Goal: Book appointment/travel/reservation

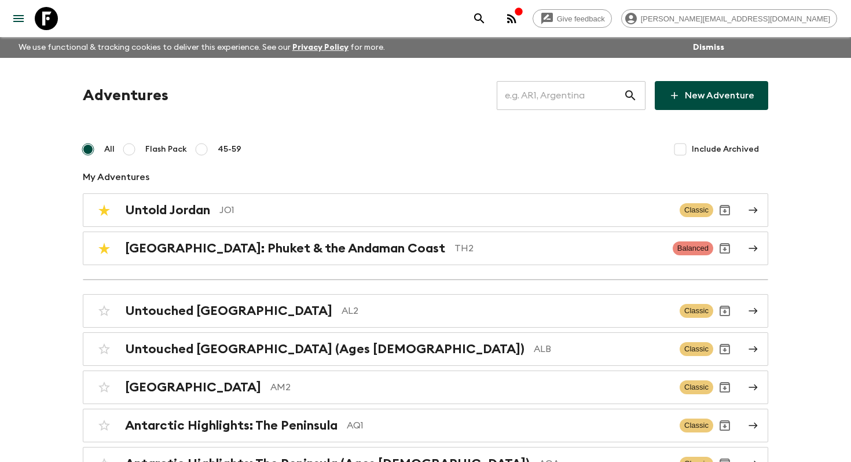
scroll to position [3746, 0]
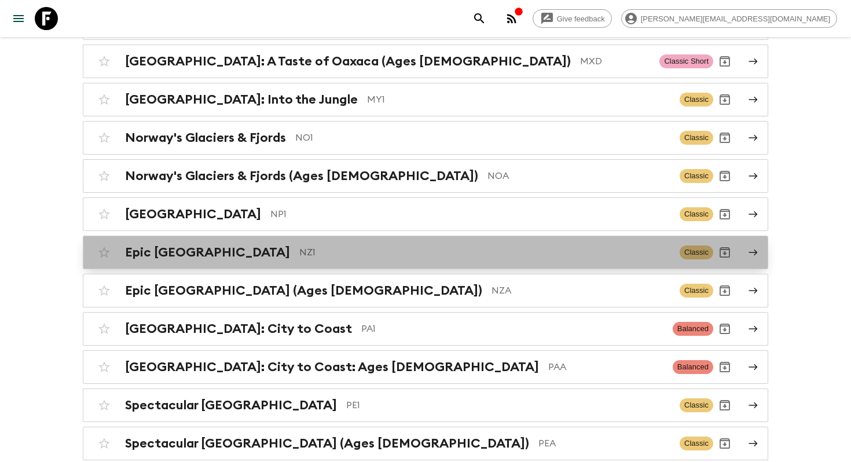
click at [399, 245] on p "NZ1" at bounding box center [484, 252] width 371 height 14
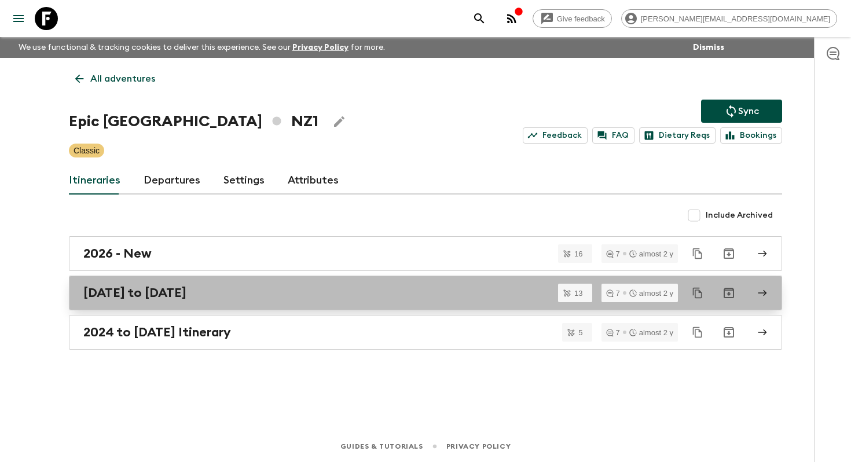
click at [258, 298] on div "April to December 2025" at bounding box center [414, 292] width 662 height 15
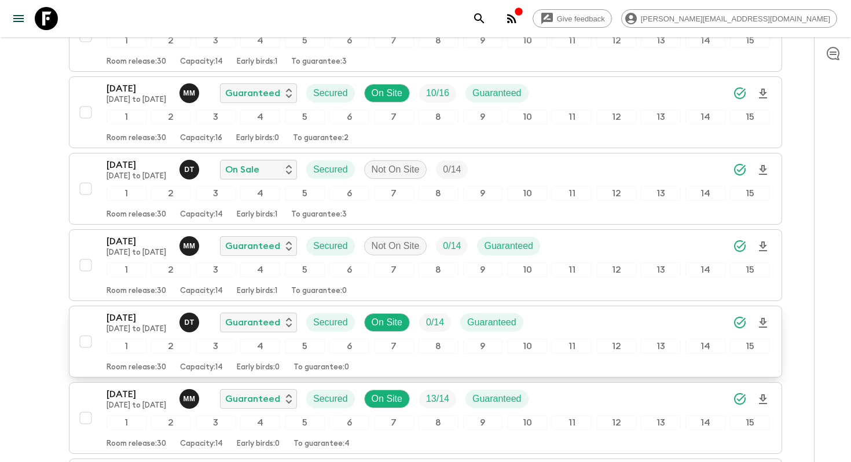
scroll to position [714, 0]
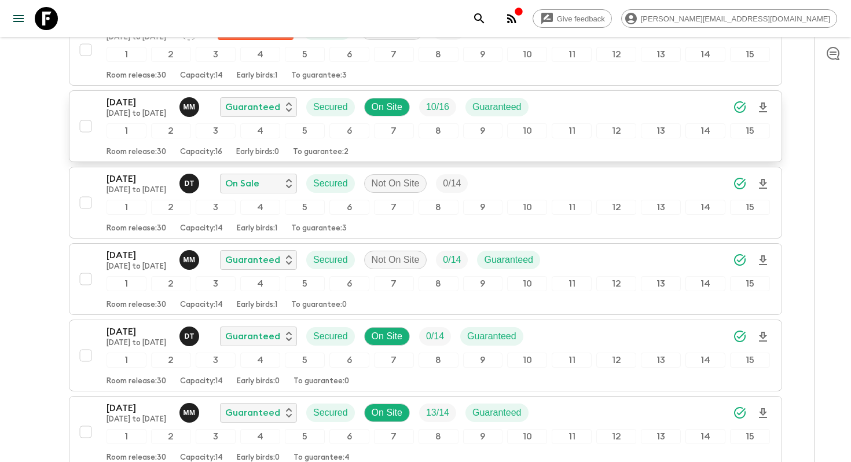
click at [145, 95] on p "21 Nov 2025" at bounding box center [138, 102] width 64 height 14
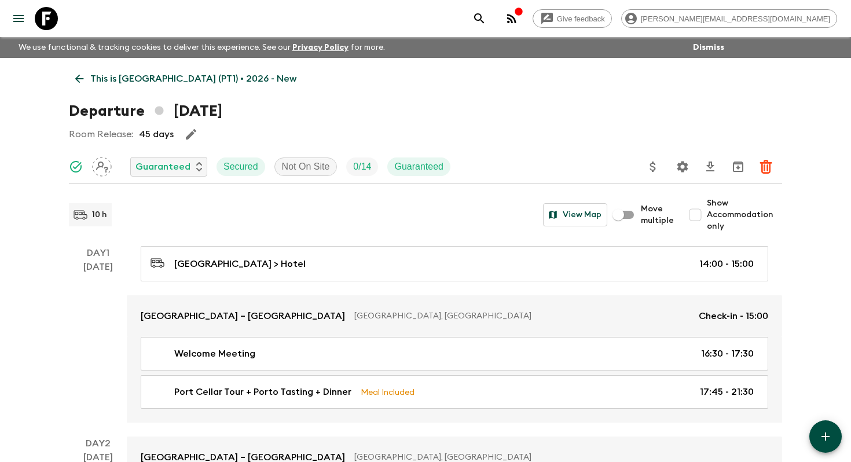
scroll to position [1795, 0]
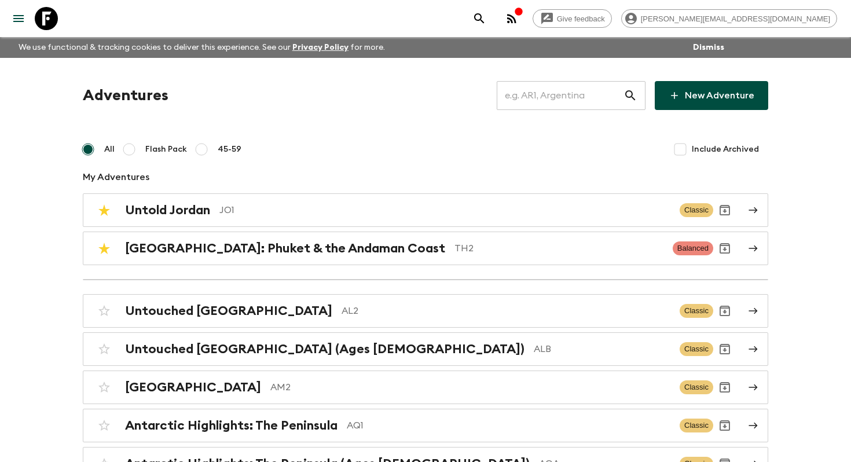
scroll to position [1378, 0]
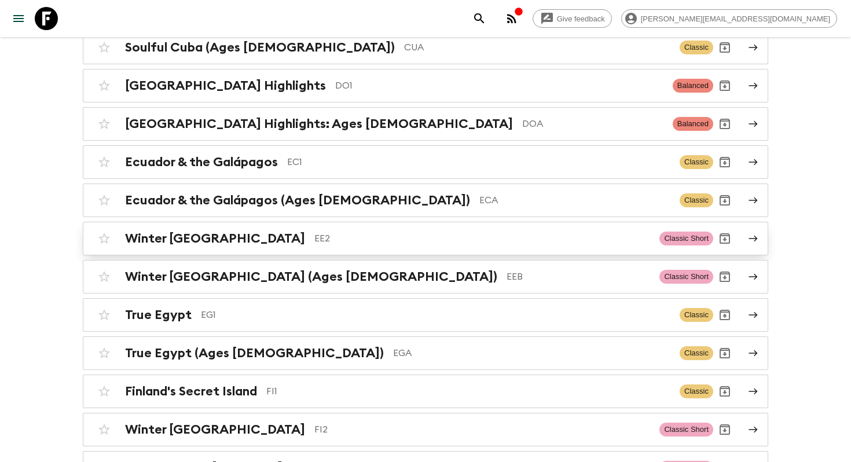
click at [314, 232] on p "EE2" at bounding box center [482, 239] width 336 height 14
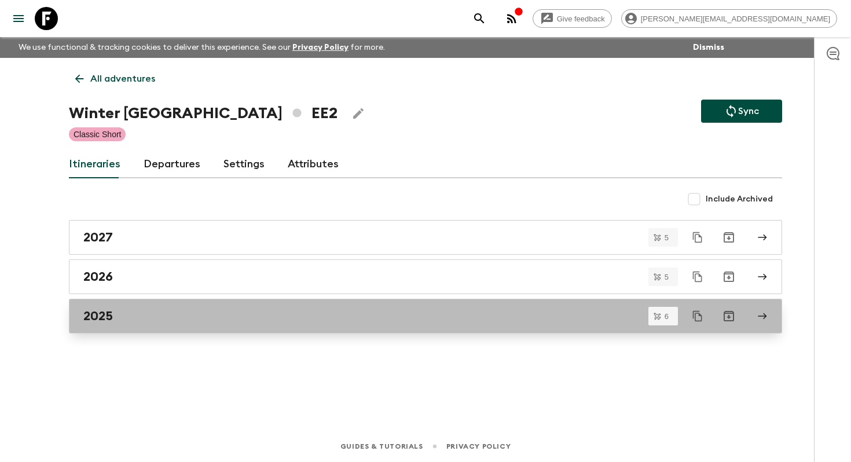
click at [200, 323] on div "2025" at bounding box center [414, 315] width 662 height 15
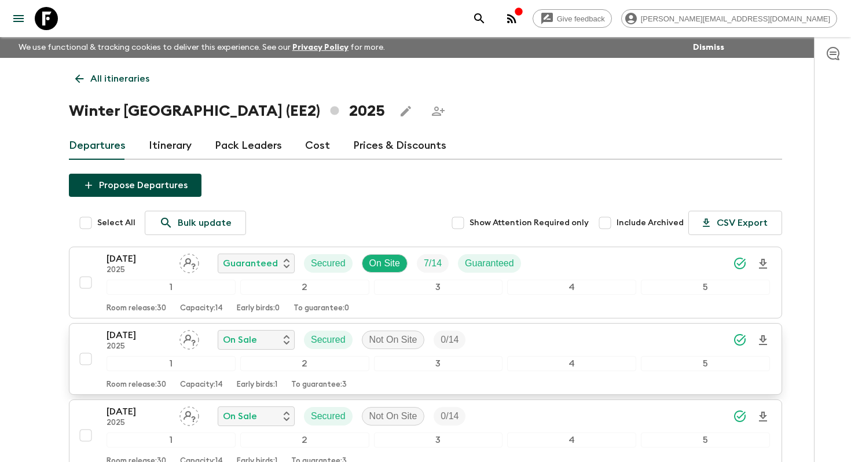
scroll to position [344, 0]
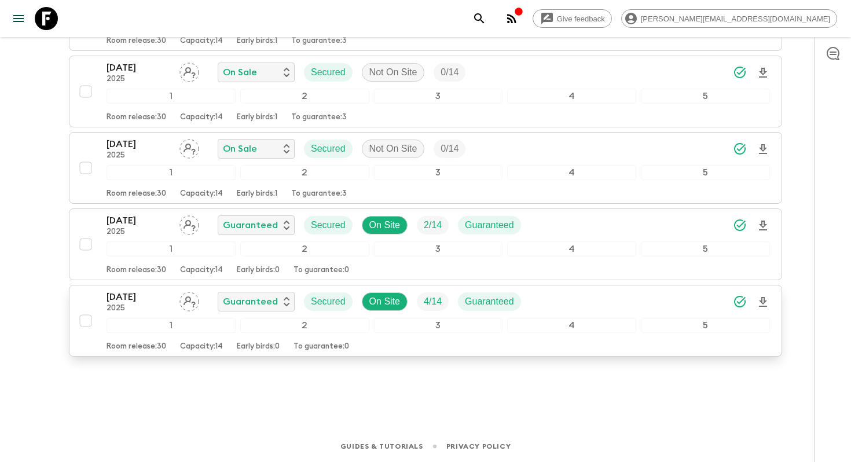
click at [139, 300] on p "[DATE]" at bounding box center [138, 297] width 64 height 14
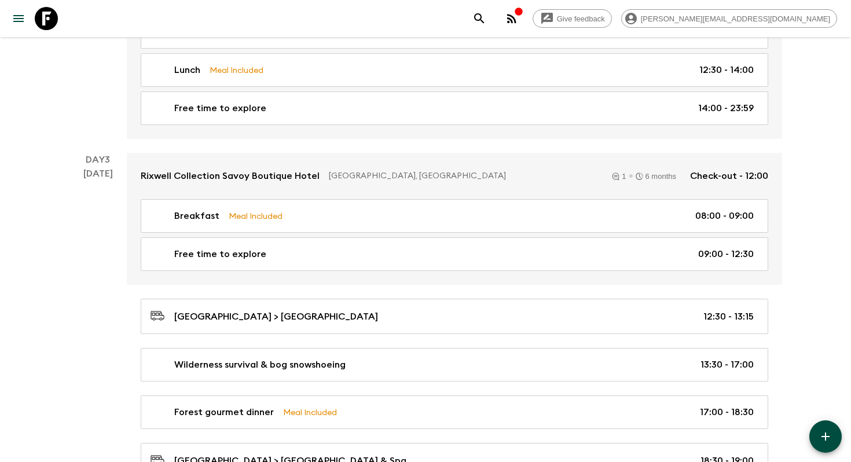
scroll to position [540, 0]
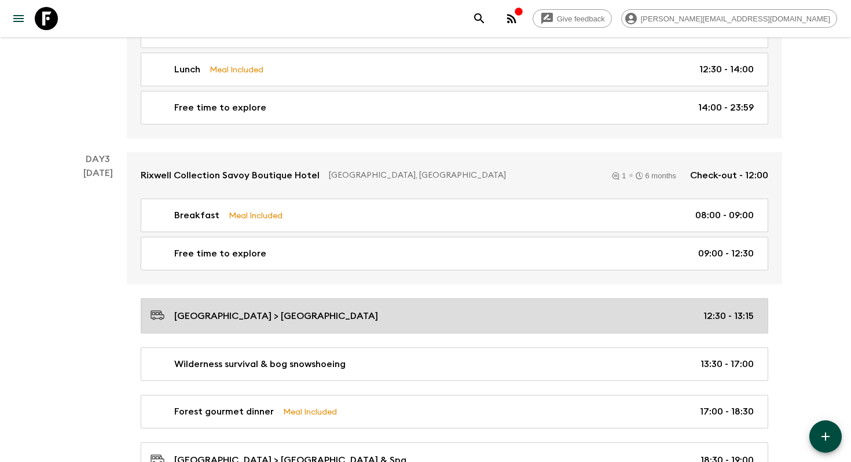
click at [237, 310] on p "[GEOGRAPHIC_DATA] > [GEOGRAPHIC_DATA]" at bounding box center [276, 316] width 204 height 14
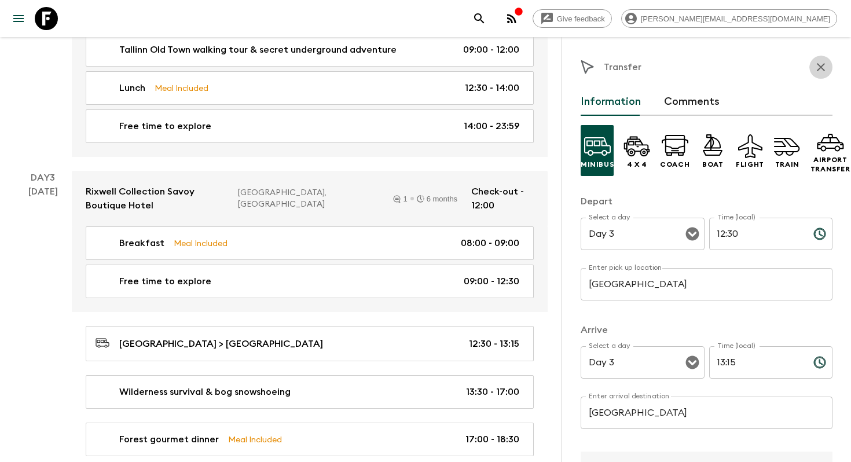
click at [832, 67] on button "button" at bounding box center [820, 67] width 23 height 23
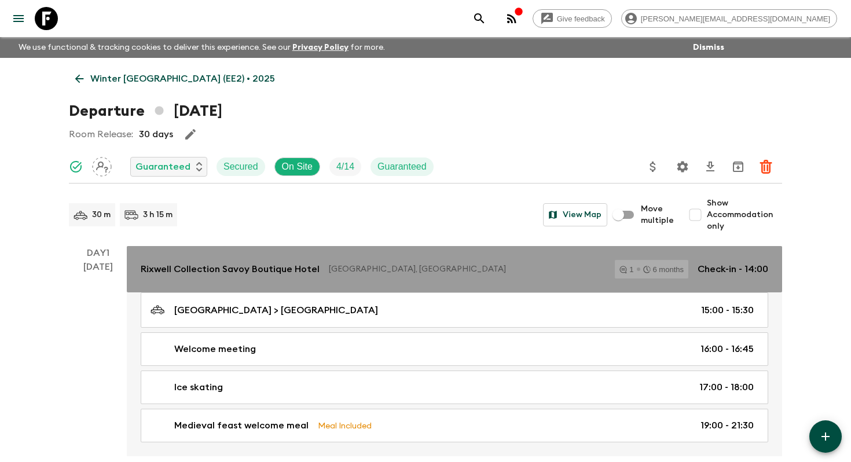
click at [214, 270] on p "Rixwell Collection Savoy Boutique Hotel" at bounding box center [230, 269] width 179 height 14
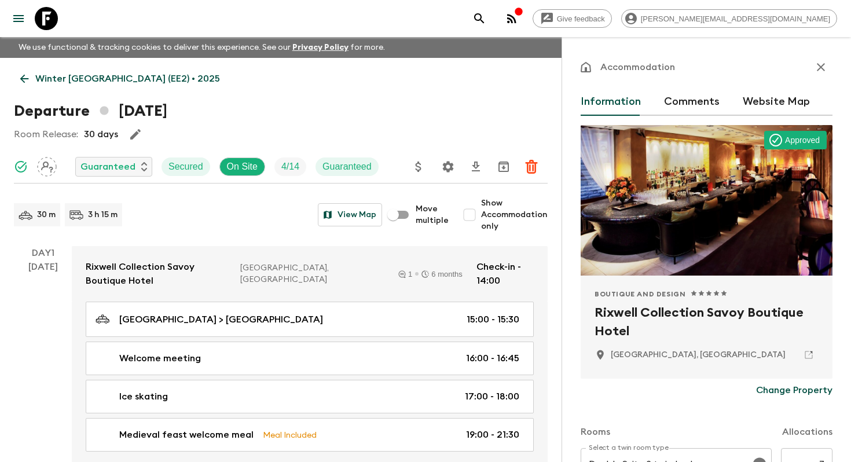
click at [610, 325] on h2 "Rixwell Collection Savoy Boutique Hotel" at bounding box center [706, 321] width 224 height 37
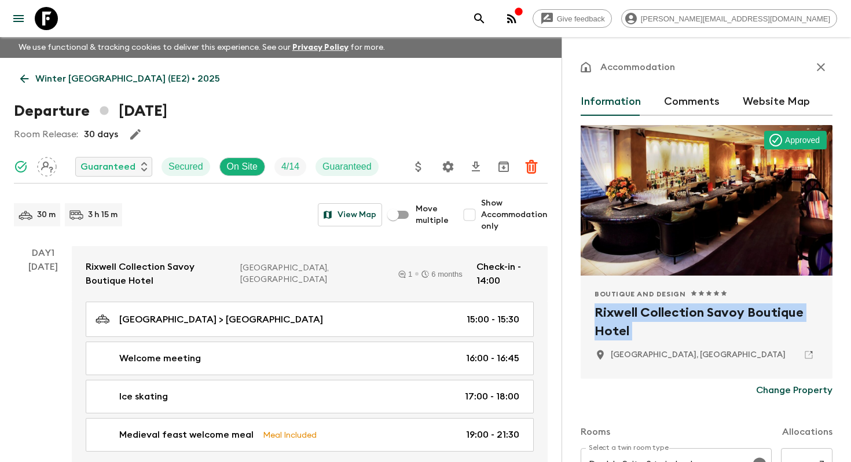
click at [610, 325] on h2 "Rixwell Collection Savoy Boutique Hotel" at bounding box center [706, 321] width 224 height 37
copy div "Rixwell Collection Savoy Boutique Hotel"
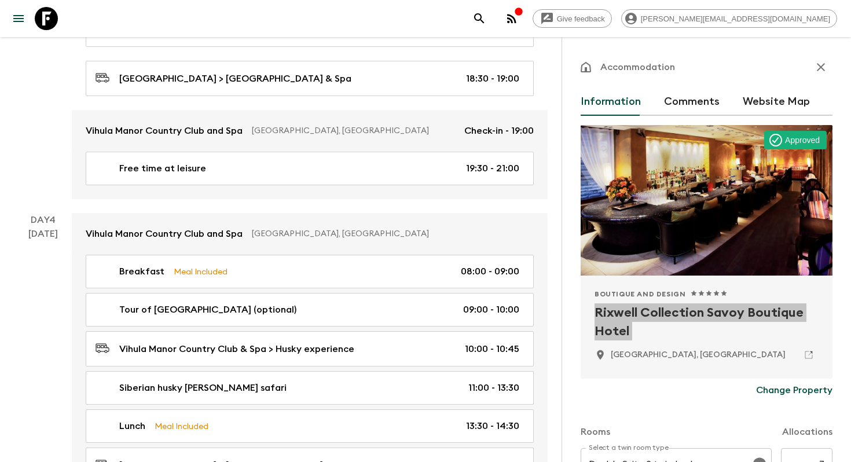
scroll to position [963, 0]
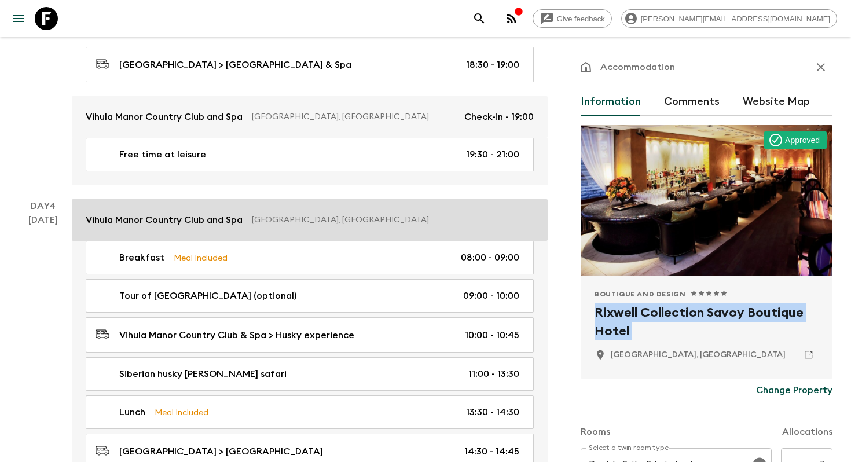
click at [207, 213] on p "Vihula Manor Country Club and Spa" at bounding box center [164, 220] width 157 height 14
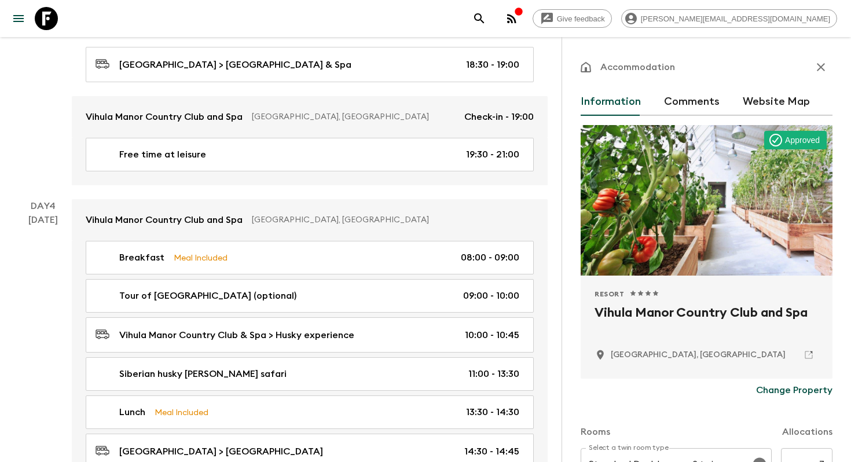
click at [664, 312] on h2 "Vihula Manor Country Club and Spa" at bounding box center [706, 321] width 224 height 37
copy div "Vihula Manor Country Club and Spa"
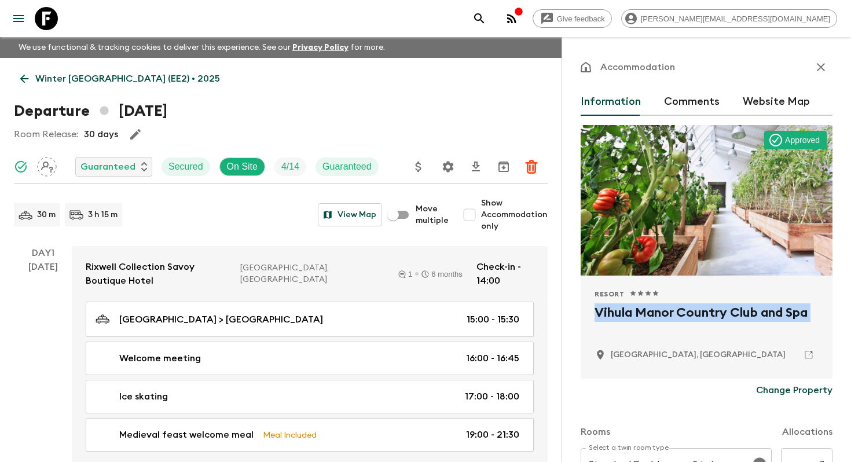
click at [23, 78] on icon at bounding box center [24, 78] width 13 height 13
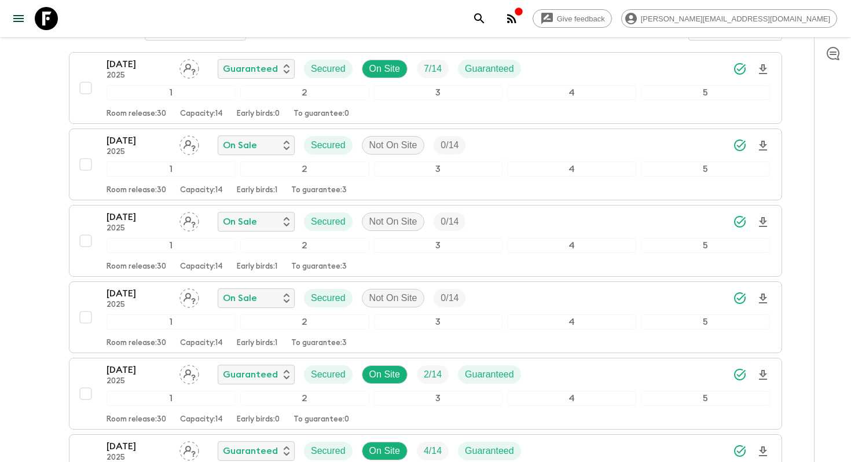
scroll to position [344, 0]
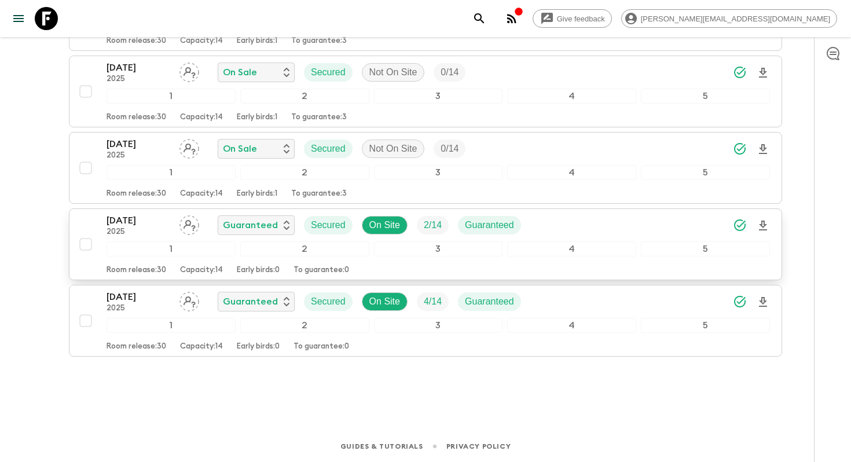
click at [149, 223] on p "[DATE]" at bounding box center [138, 221] width 64 height 14
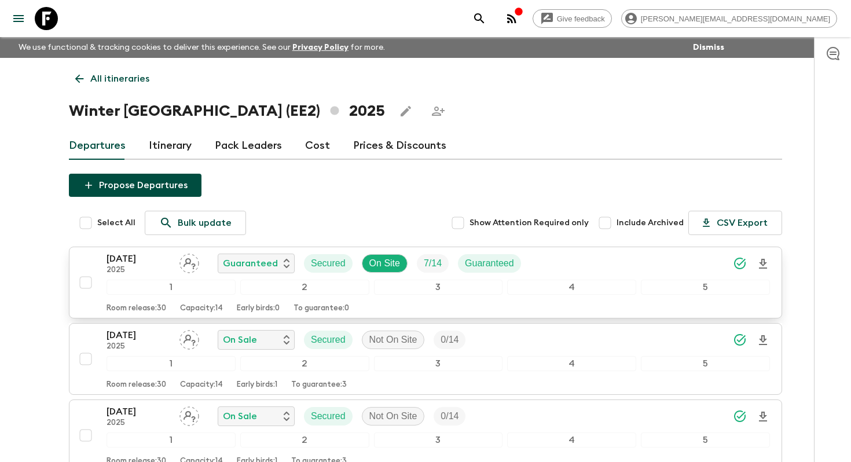
click at [119, 266] on p "2025" at bounding box center [138, 270] width 64 height 9
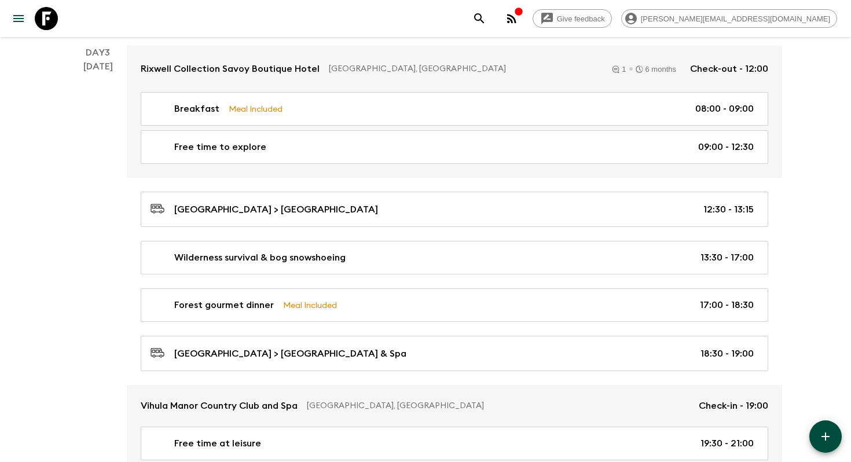
scroll to position [796, 0]
